Goal: Entertainment & Leisure: Consume media (video, audio)

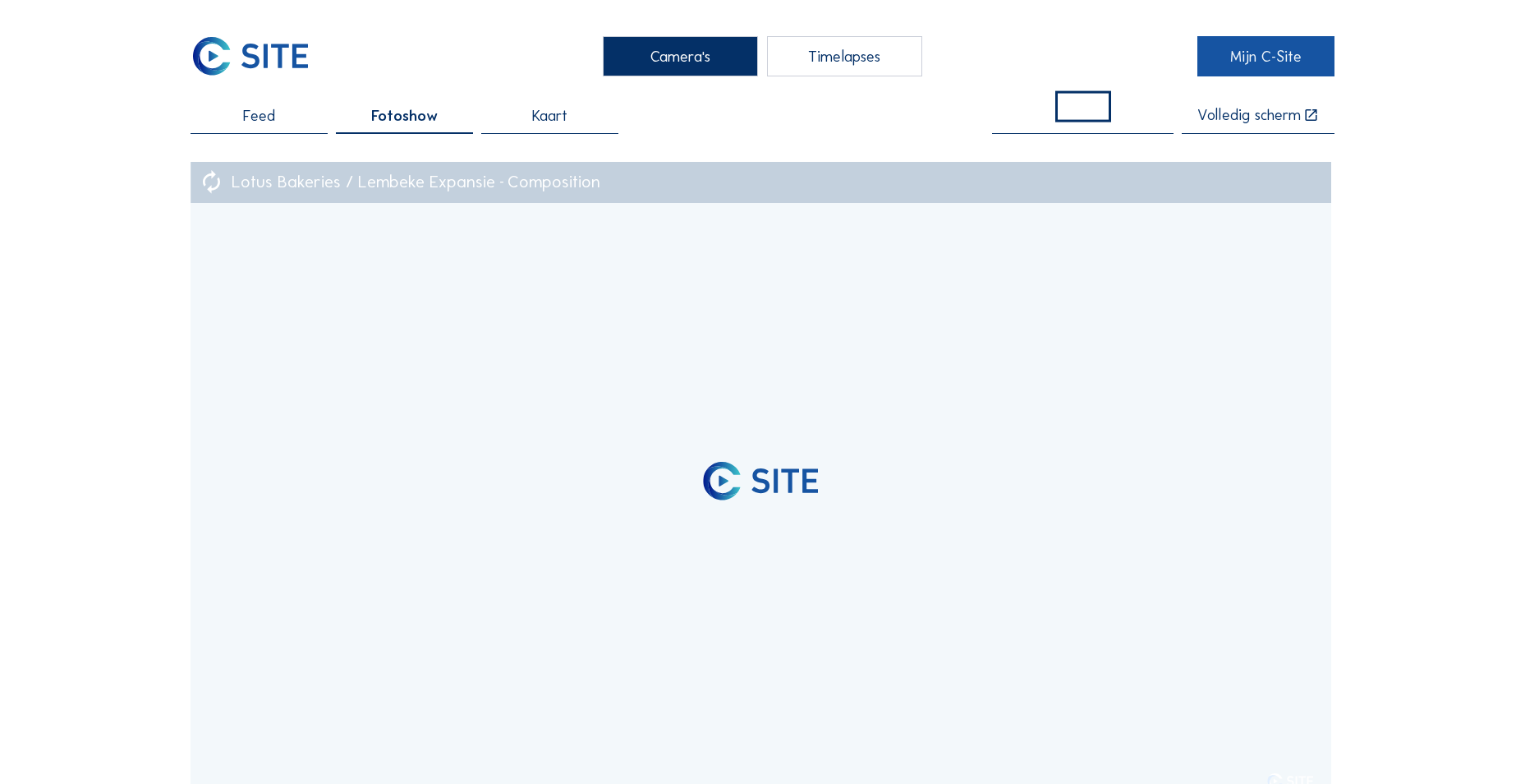
click at [1266, 43] on link "Mijn C-Site" at bounding box center [1266, 56] width 137 height 40
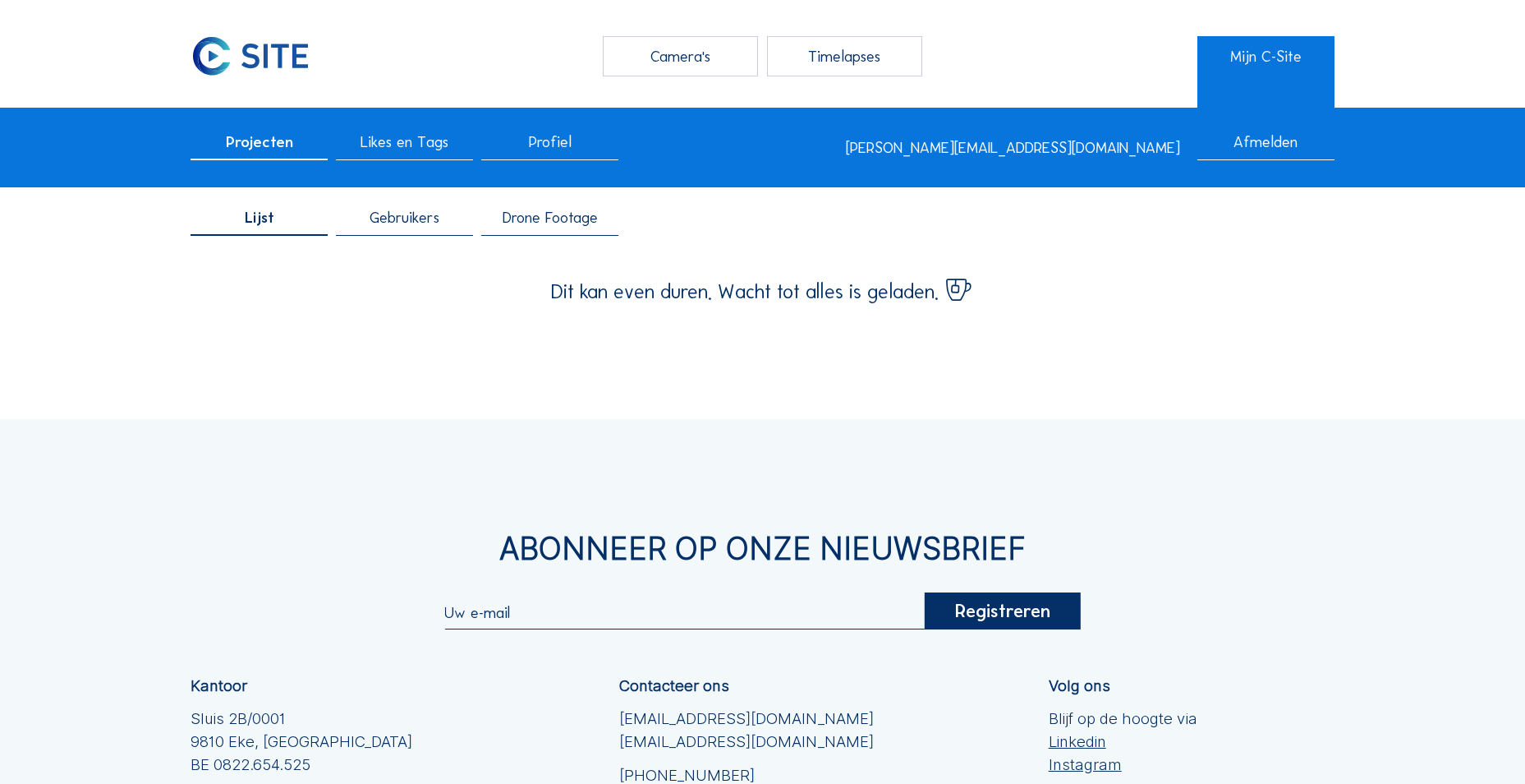
click at [562, 194] on div "Lijst Gebruikers Drone Footage" at bounding box center [762, 223] width 1525 height 58
click at [558, 207] on div "Lijst Gebruikers Drone Footage" at bounding box center [762, 223] width 1525 height 58
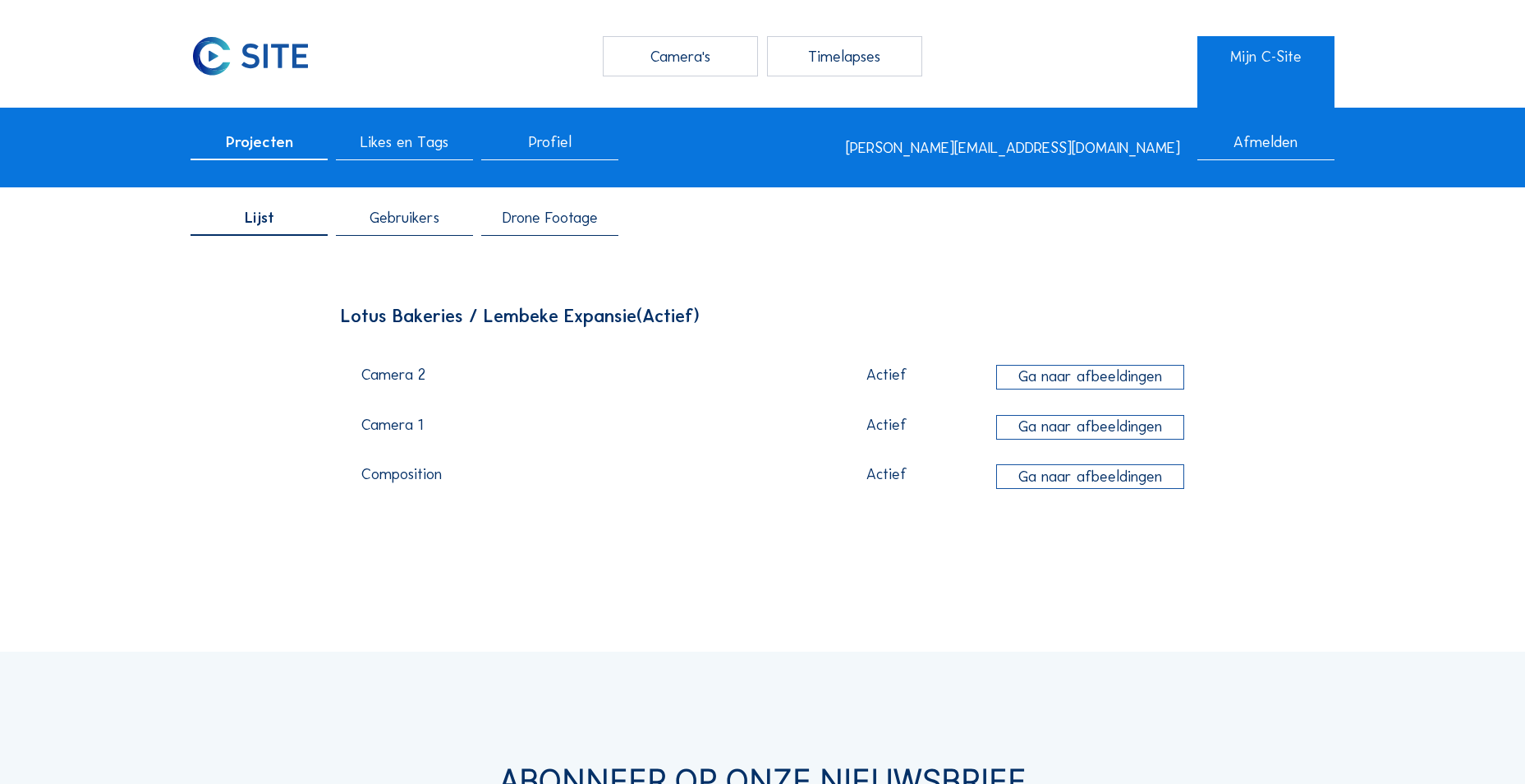
drag, startPoint x: 558, startPoint y: 207, endPoint x: 543, endPoint y: 207, distance: 15.0
click at [543, 210] on span "Drone Footage" at bounding box center [551, 218] width 96 height 15
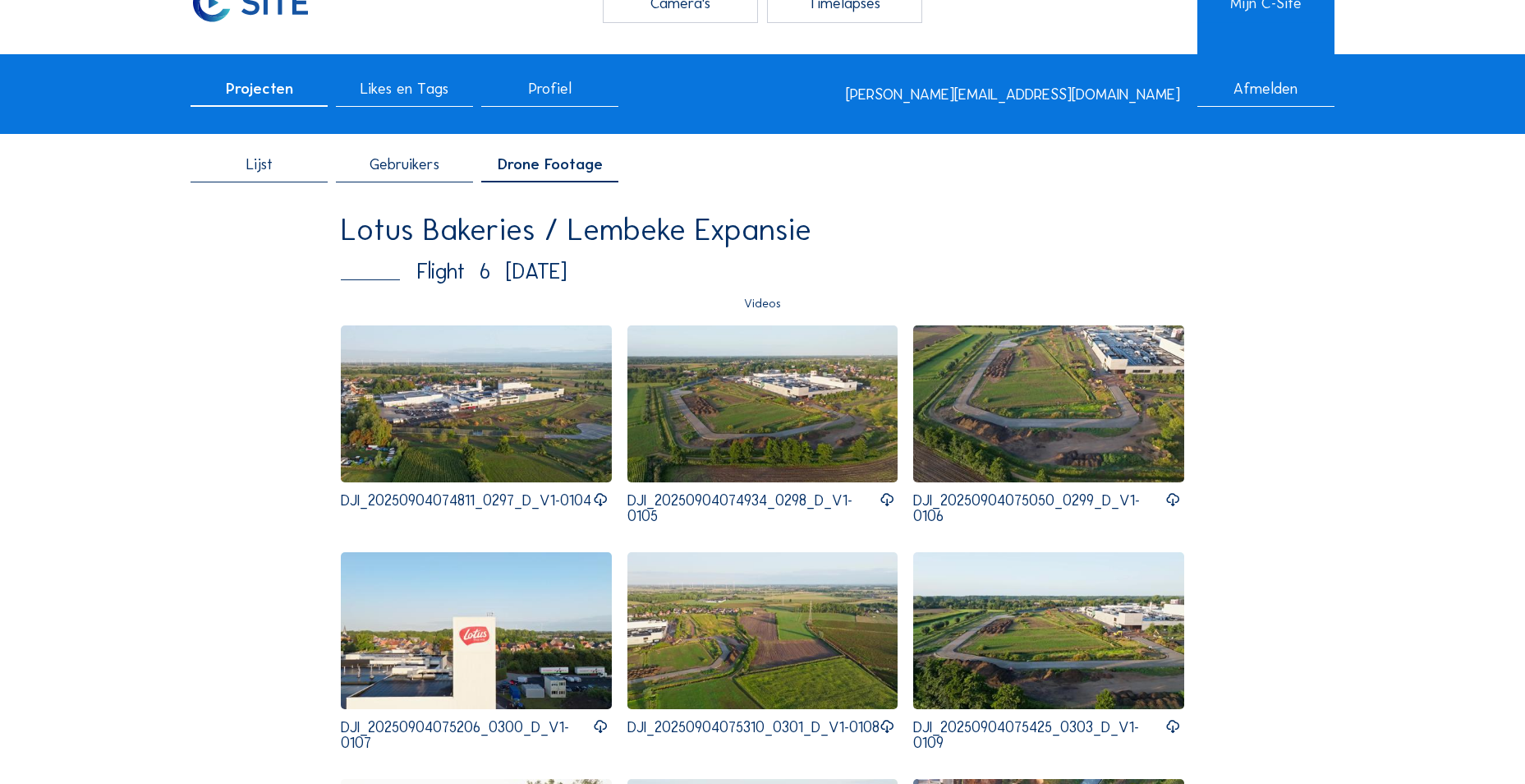
scroll to position [82, 0]
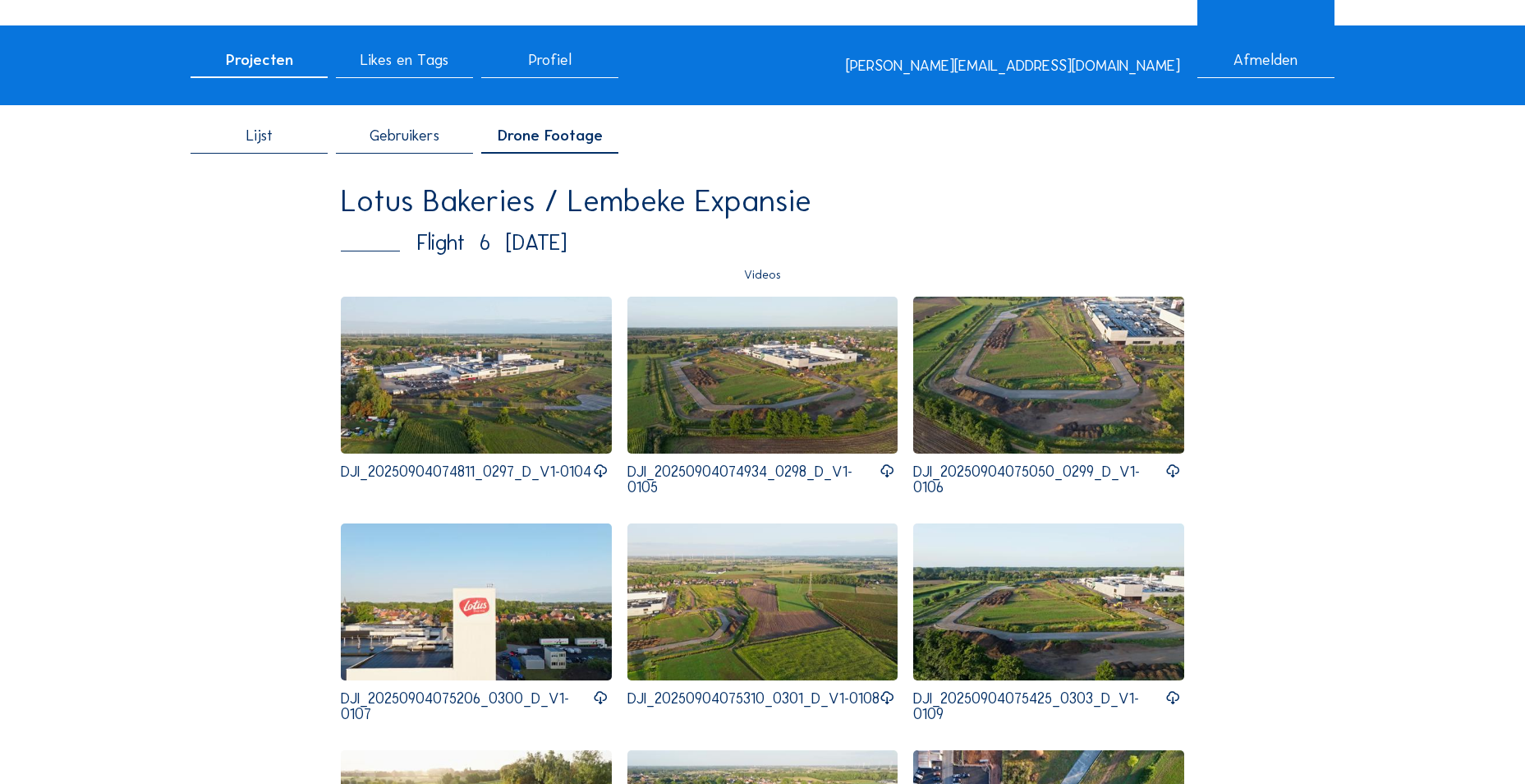
click at [475, 384] on img at bounding box center [477, 375] width 272 height 157
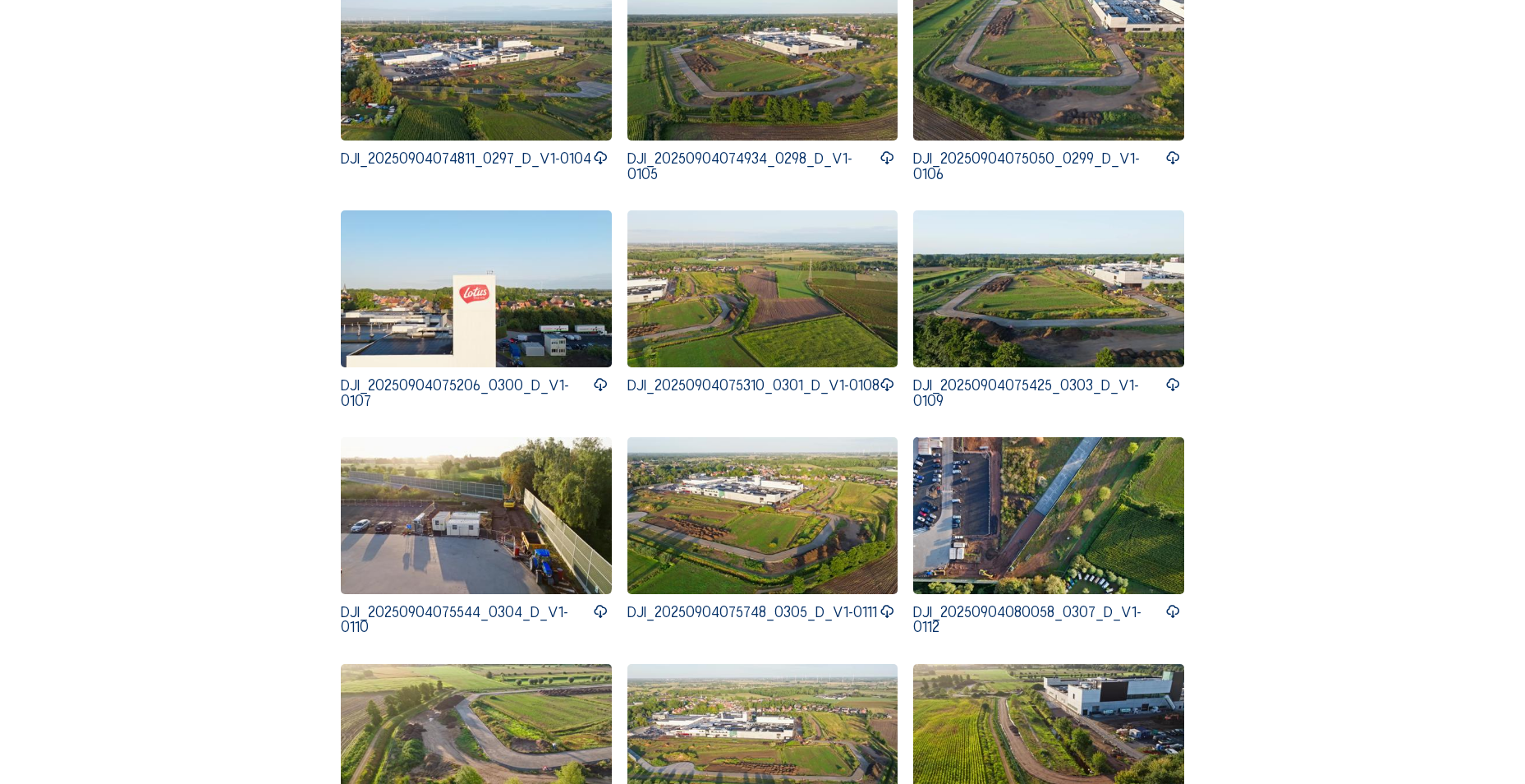
scroll to position [411, 0]
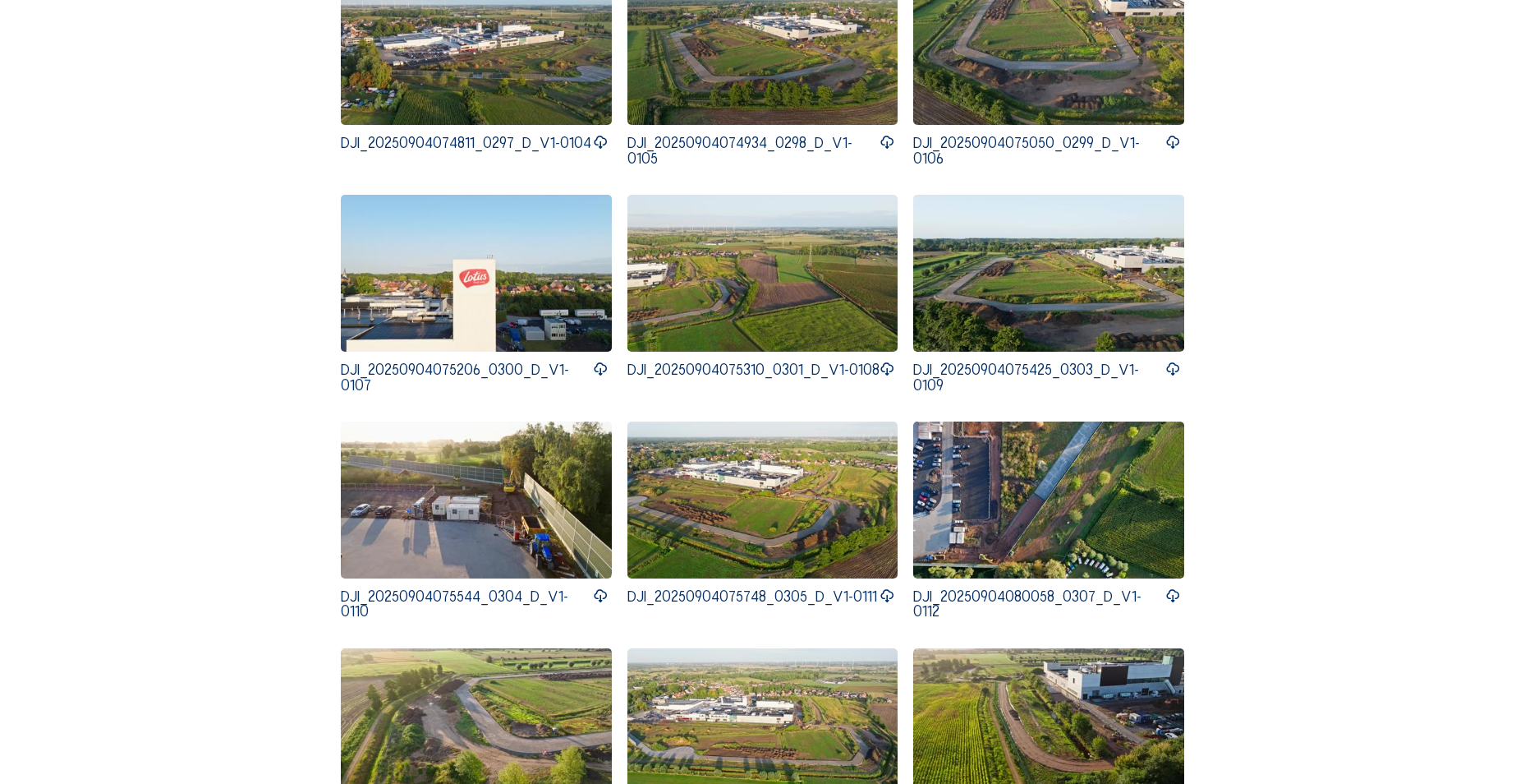
click at [716, 497] on img at bounding box center [763, 500] width 272 height 157
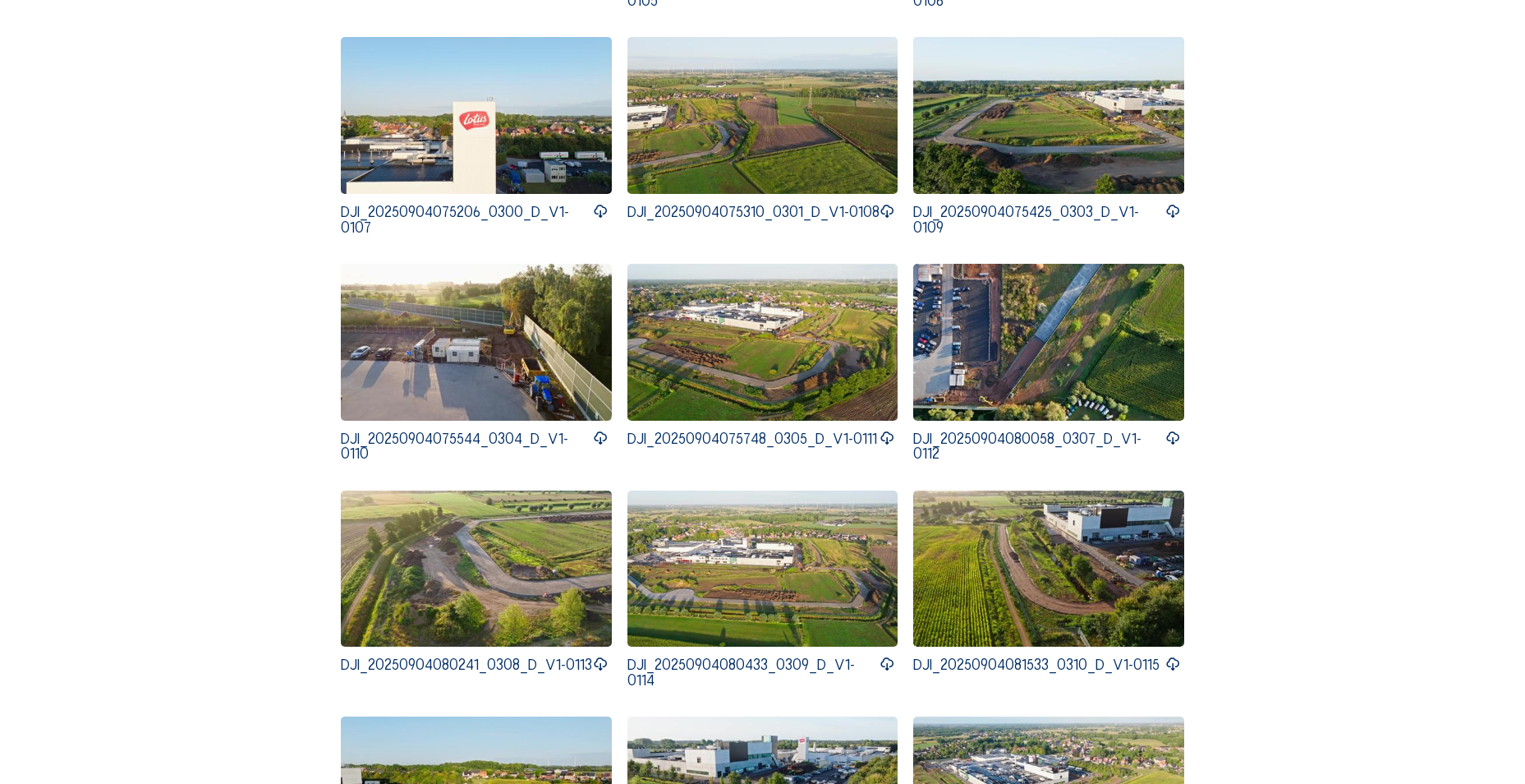
scroll to position [575, 0]
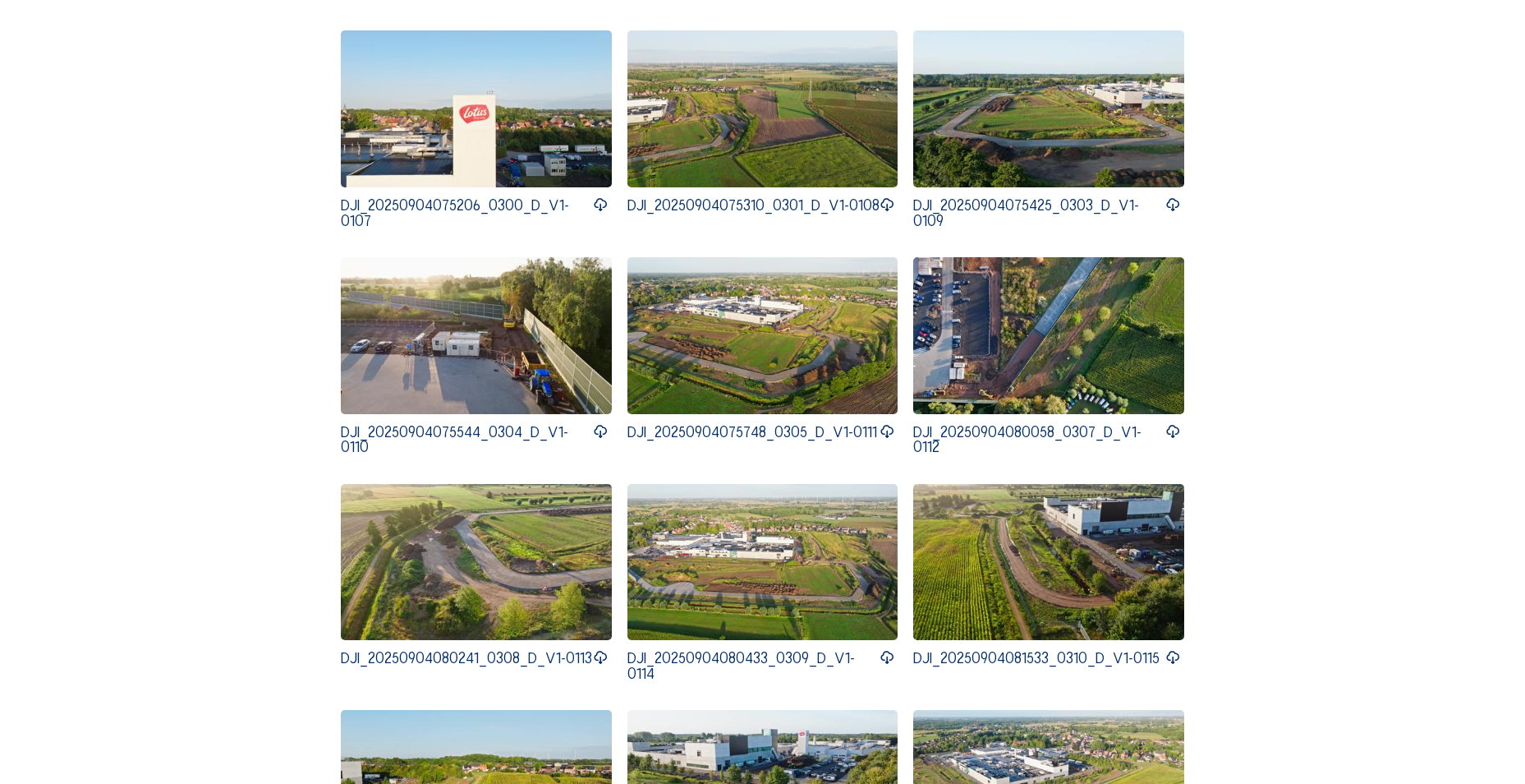
click at [759, 545] on img at bounding box center [763, 562] width 272 height 157
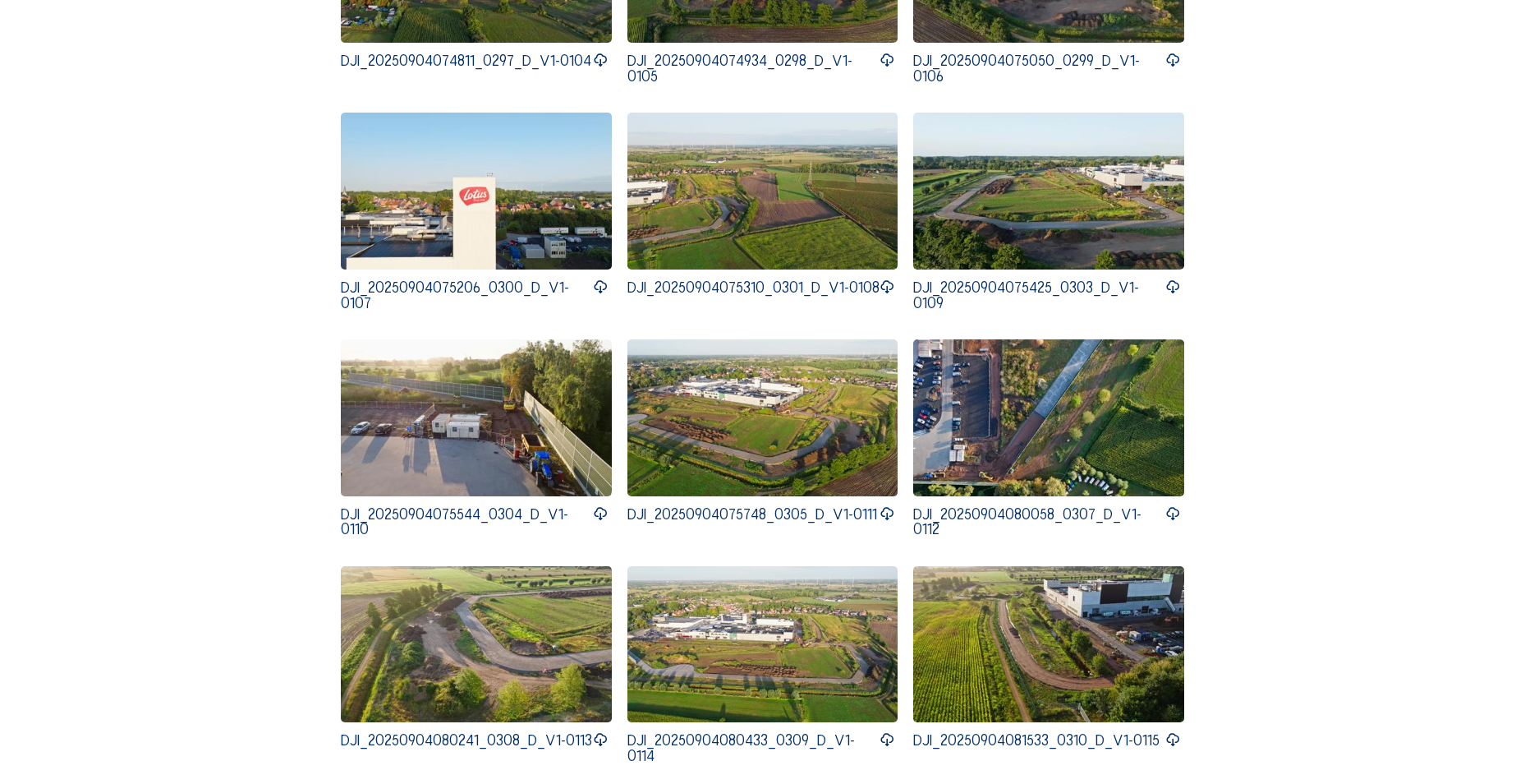
scroll to position [82, 0]
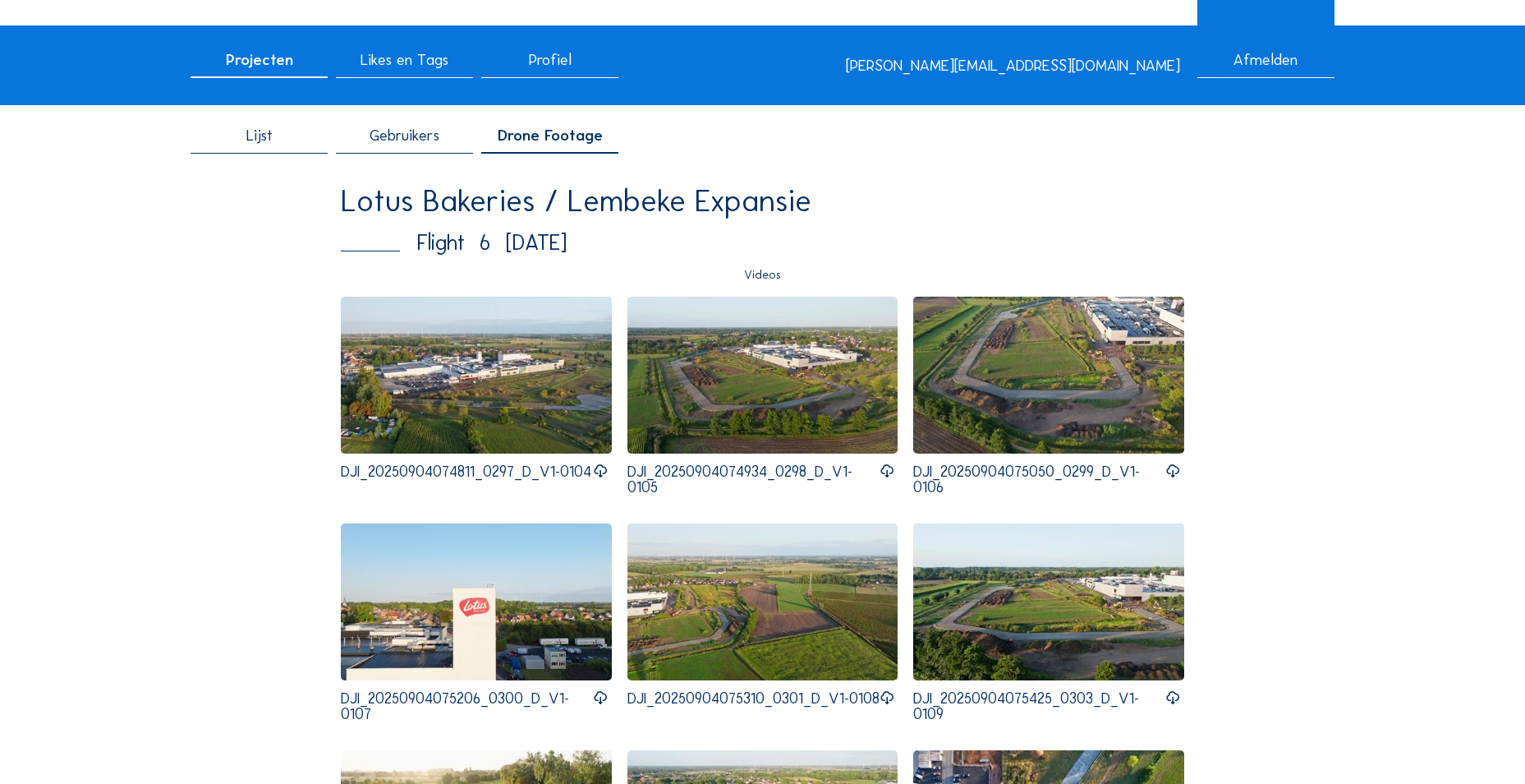
click at [480, 391] on img at bounding box center [477, 375] width 272 height 157
click at [493, 364] on img at bounding box center [477, 375] width 272 height 157
click at [807, 383] on img at bounding box center [763, 375] width 272 height 157
click at [1020, 349] on img at bounding box center [1049, 375] width 272 height 157
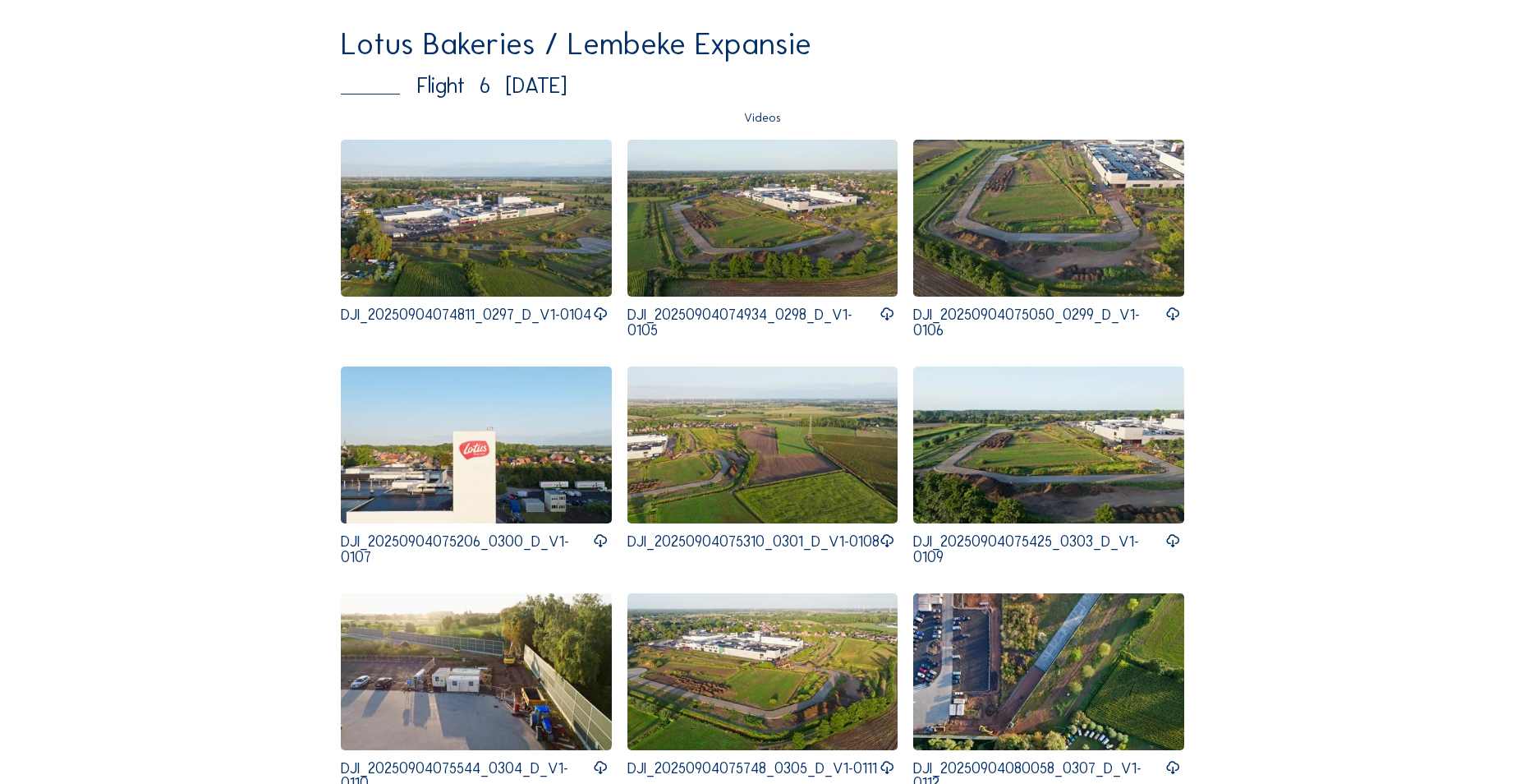
scroll to position [247, 0]
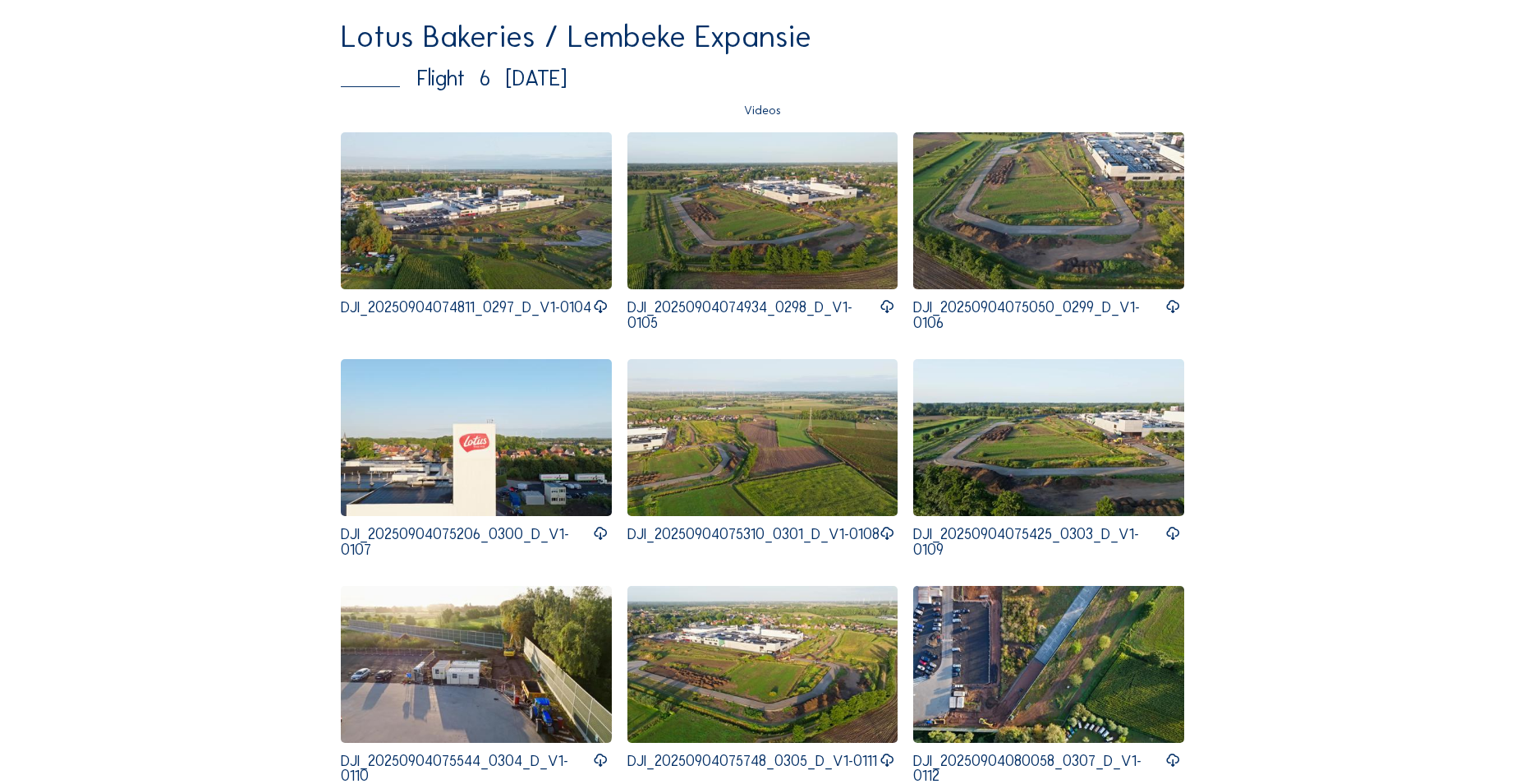
click at [745, 459] on img at bounding box center [763, 437] width 272 height 157
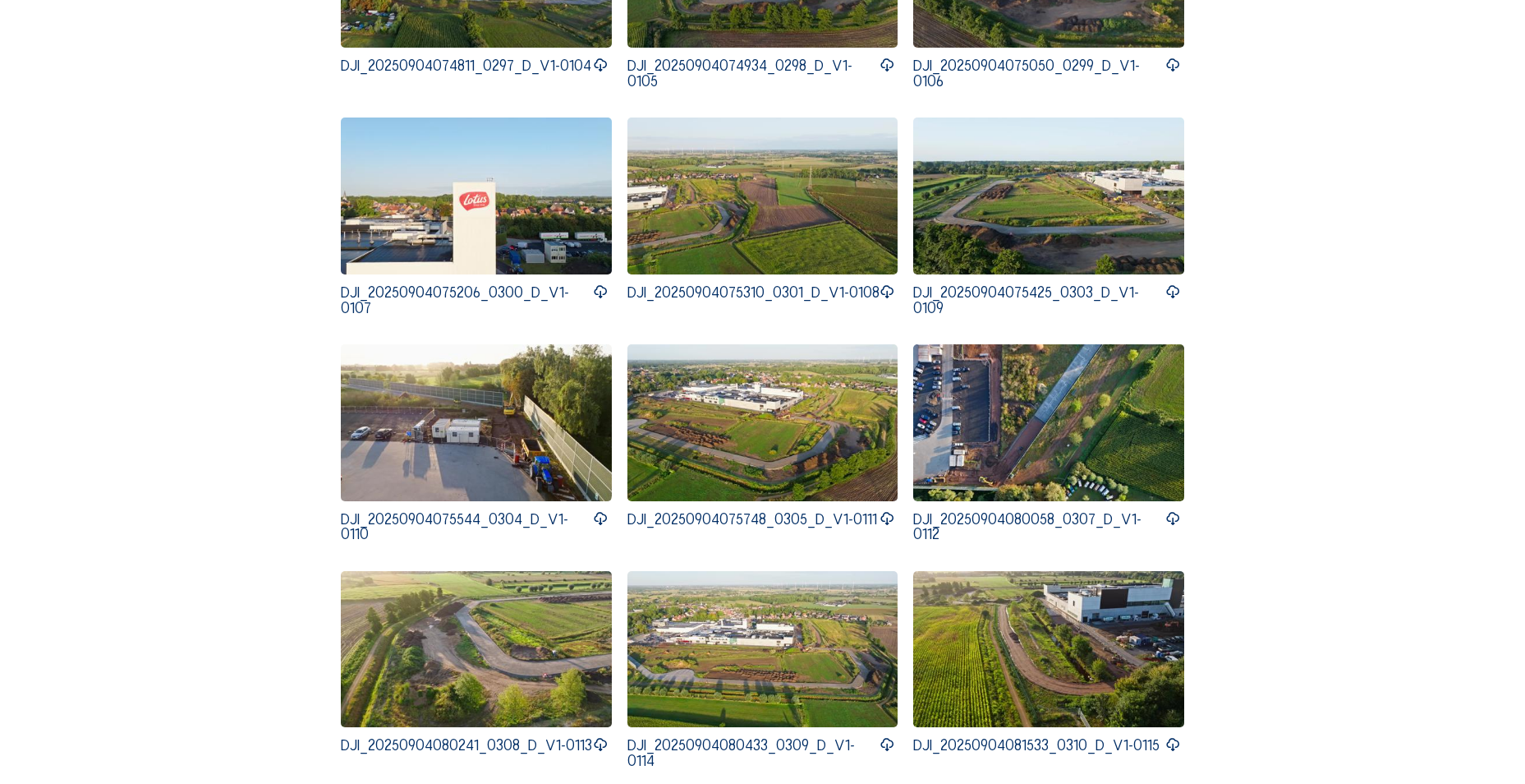
scroll to position [575, 0]
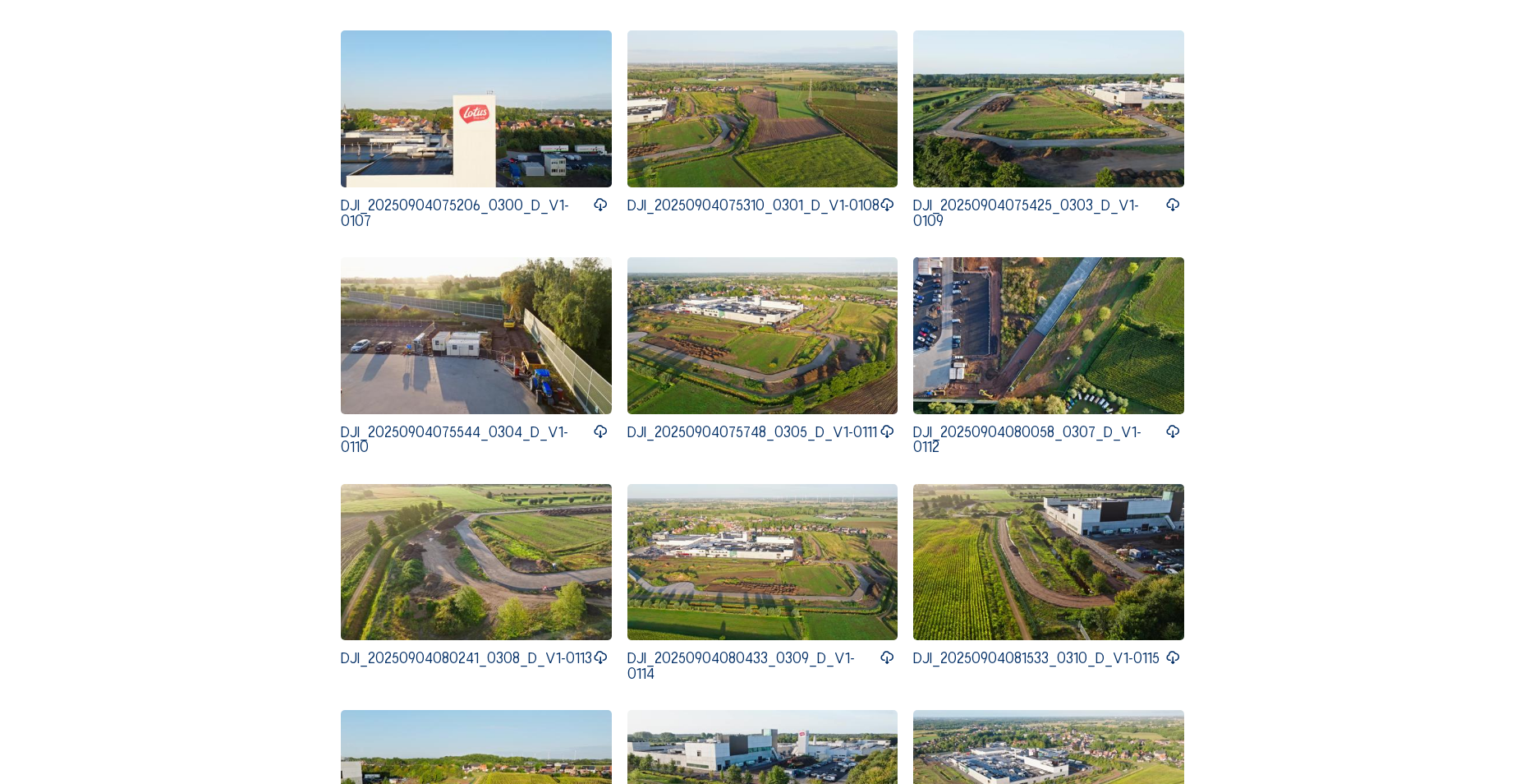
click at [456, 332] on img at bounding box center [477, 336] width 272 height 157
click at [828, 250] on div "DJI_20250904074811_0297_D_V1-0104 DJI_20250904074934_0298_D_V1-0105 DJI_2025090…" at bounding box center [763, 574] width 843 height 1539
click at [820, 325] on img at bounding box center [763, 336] width 272 height 157
